Goal: Contribute content: Add original content to the website for others to see

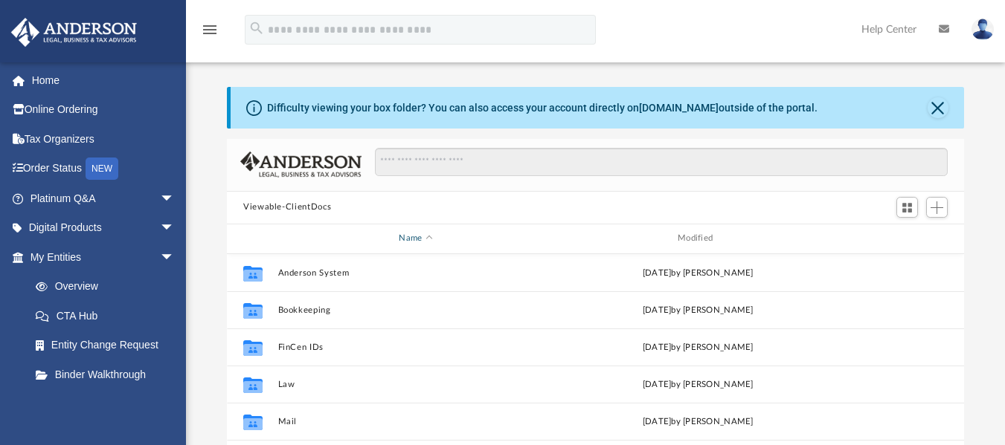
scroll to position [327, 726]
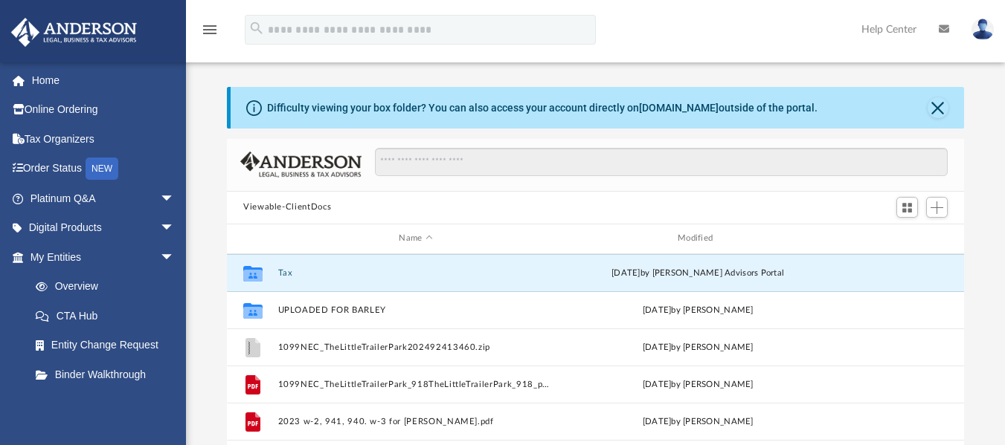
click at [315, 207] on button "Viewable-ClientDocs" at bounding box center [287, 207] width 88 height 13
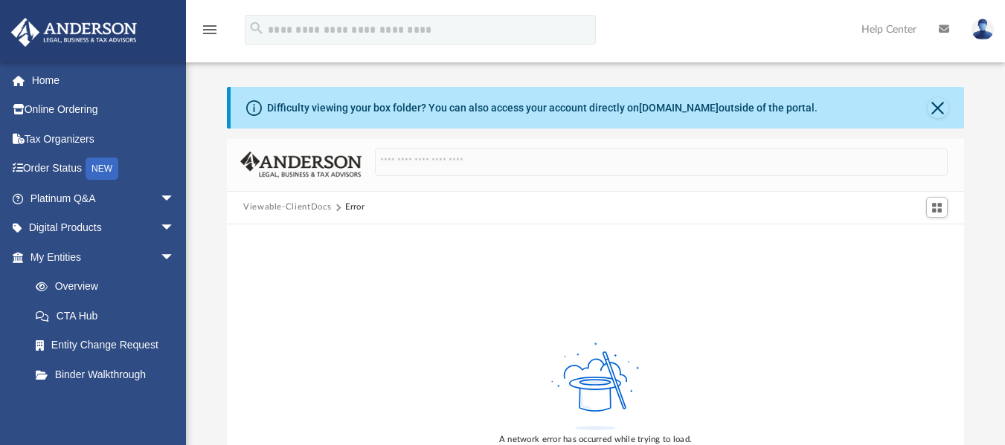
click at [264, 207] on button "Viewable-ClientDocs" at bounding box center [287, 207] width 88 height 13
click at [933, 106] on button "Close" at bounding box center [937, 107] width 21 height 21
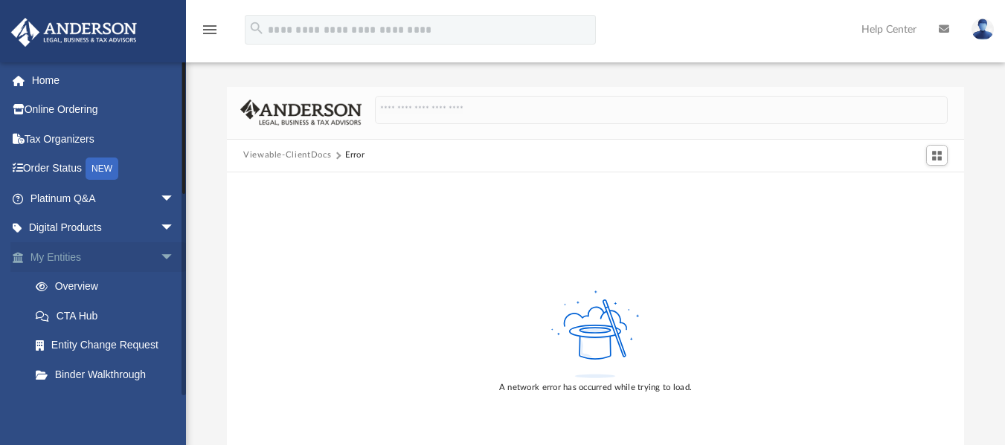
click at [80, 257] on link "My Entities arrow_drop_down" at bounding box center [103, 257] width 187 height 30
click at [160, 255] on span "arrow_drop_down" at bounding box center [175, 257] width 30 height 30
click at [160, 286] on span "arrow_drop_down" at bounding box center [175, 287] width 30 height 30
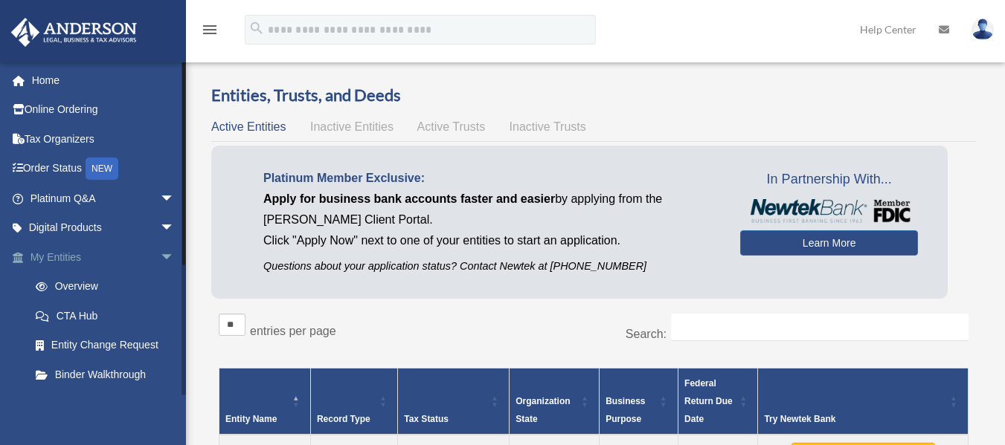
click at [160, 262] on span "arrow_drop_down" at bounding box center [175, 257] width 30 height 30
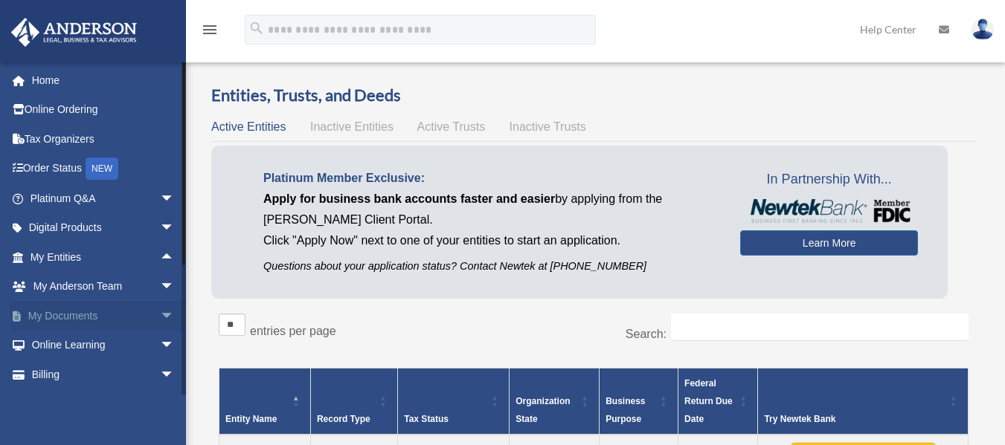
click at [160, 322] on span "arrow_drop_down" at bounding box center [175, 316] width 30 height 30
click at [78, 339] on link "Box" at bounding box center [109, 346] width 176 height 30
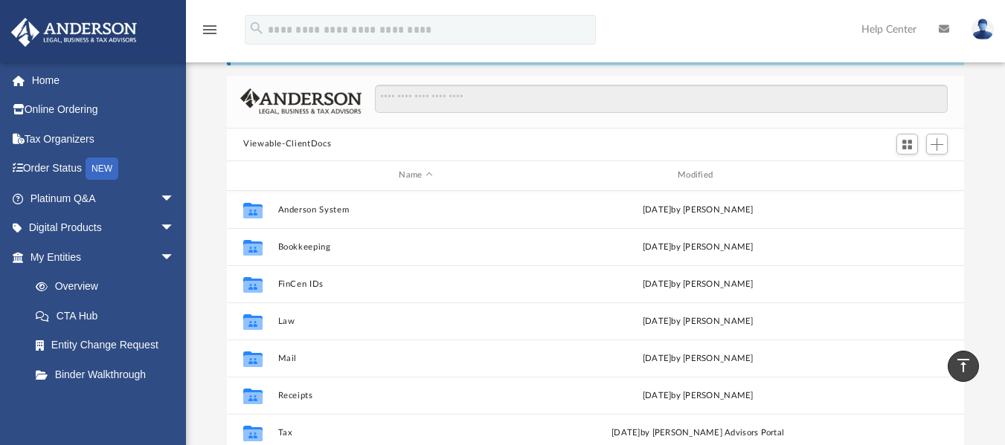
scroll to position [23, 0]
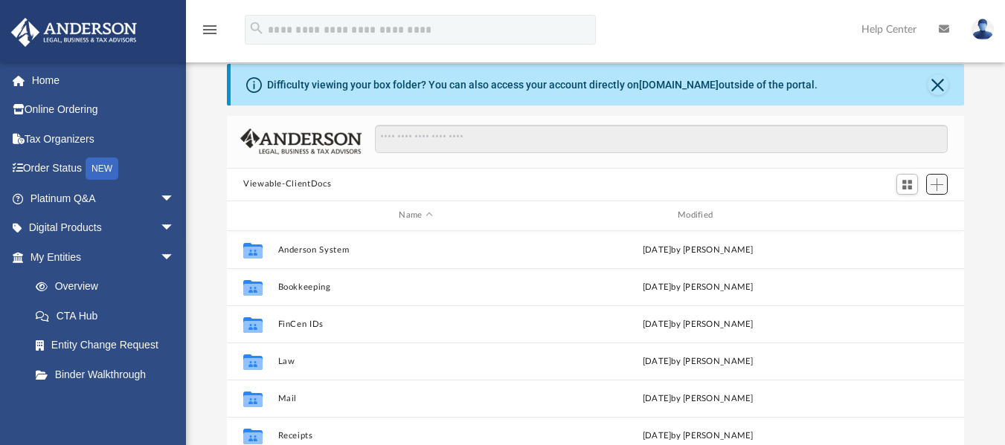
click at [937, 185] on span "Add" at bounding box center [936, 184] width 13 height 13
click at [915, 215] on li "Upload" at bounding box center [916, 215] width 48 height 16
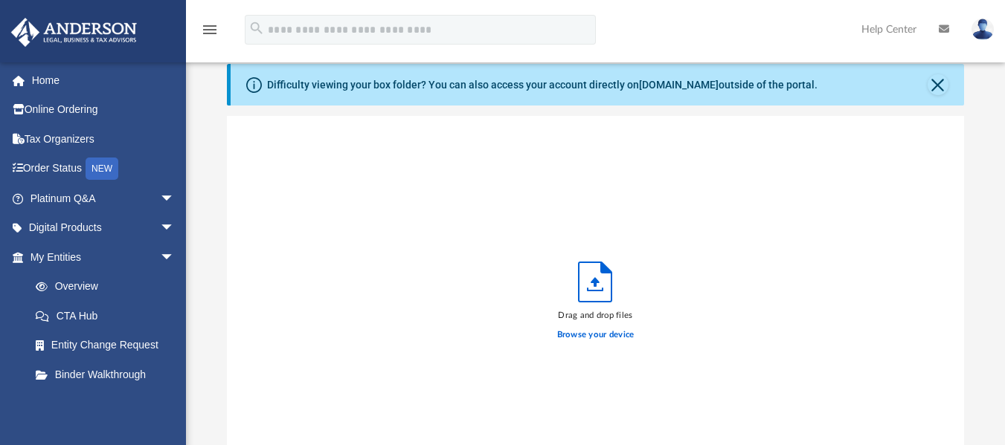
scroll to position [366, 726]
click at [578, 338] on label "Browse your device" at bounding box center [595, 335] width 77 height 13
click at [0, 0] on input "Browse your device" at bounding box center [0, 0] width 0 height 0
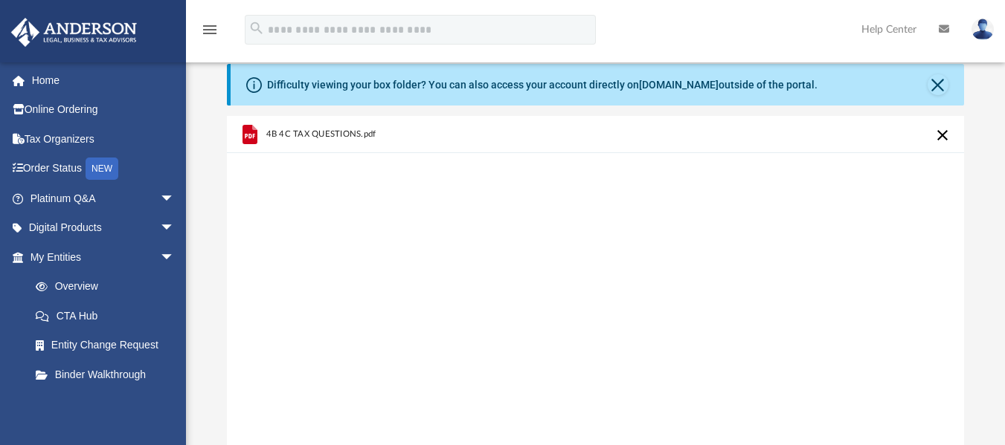
scroll to position [413, 0]
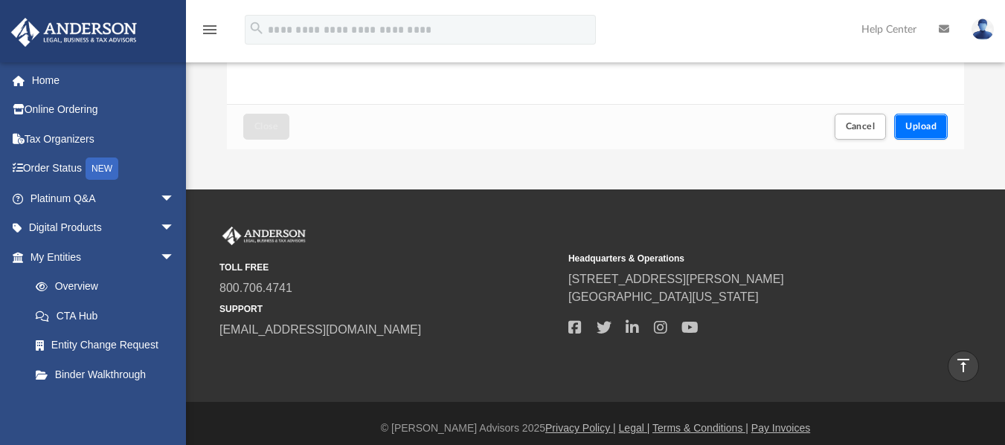
click at [915, 128] on span "Upload" at bounding box center [920, 126] width 31 height 9
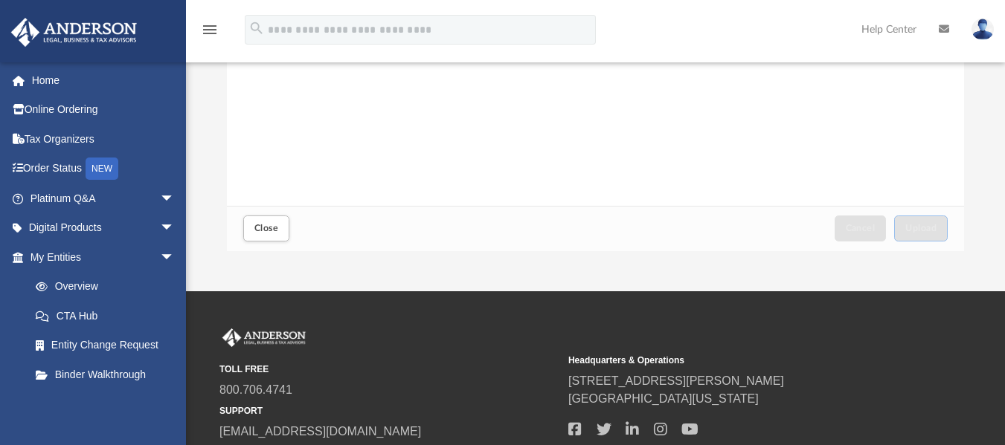
scroll to position [299, 0]
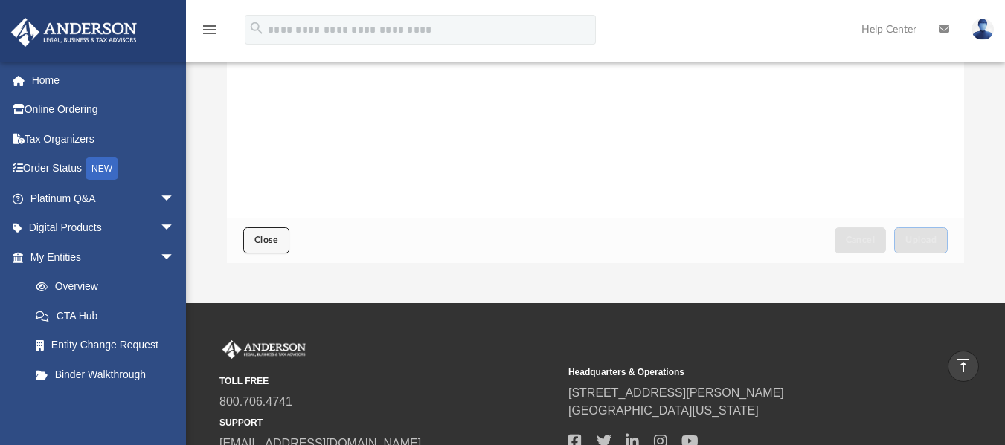
click at [255, 232] on button "Close" at bounding box center [266, 241] width 46 height 26
